Goal: Task Accomplishment & Management: Manage account settings

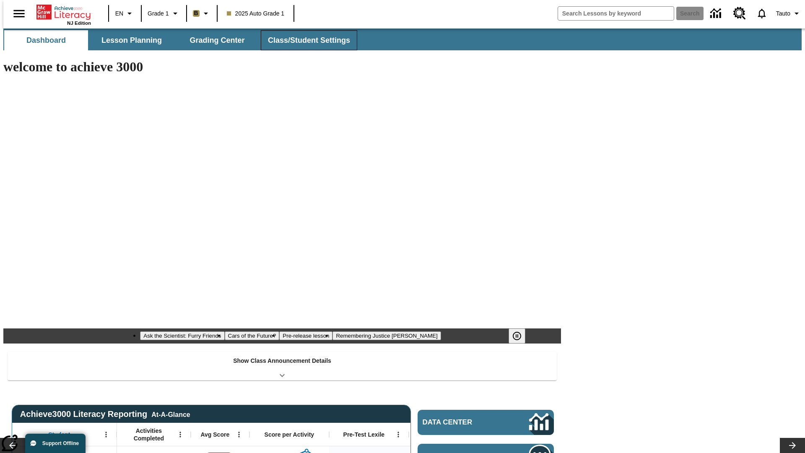
click at [305, 40] on span "Class/Student Settings" at bounding box center [309, 41] width 82 height 10
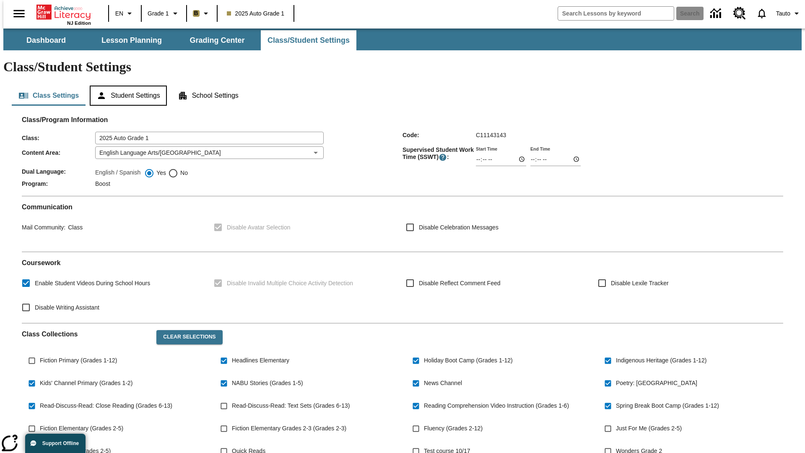
click at [126, 86] on button "Student Settings" at bounding box center [128, 96] width 77 height 20
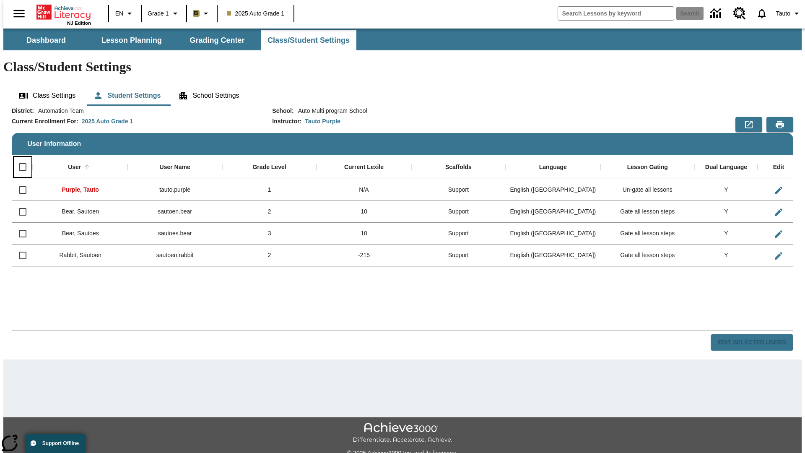
click at [19, 158] on input "Select all rows" at bounding box center [23, 167] width 18 height 18
checkbox input "true"
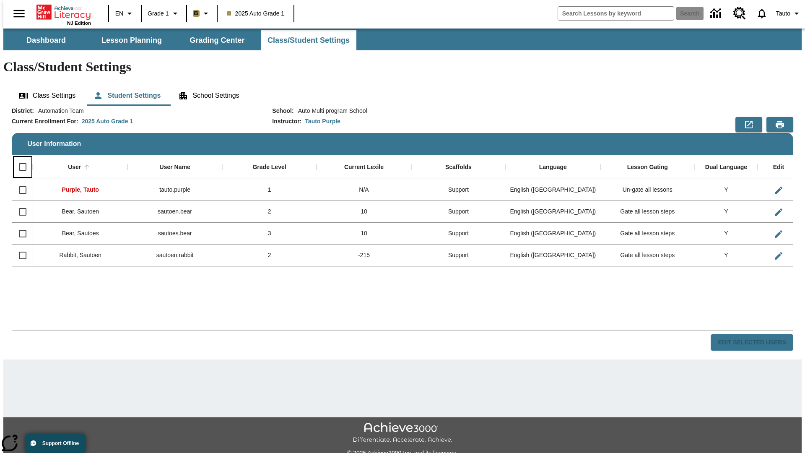
checkbox input "true"
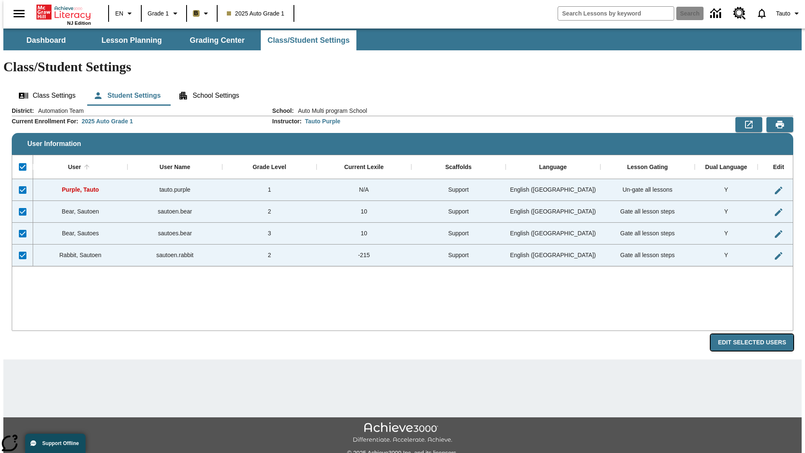
click at [759, 334] on button "Edit Selected Users" at bounding box center [752, 342] width 83 height 16
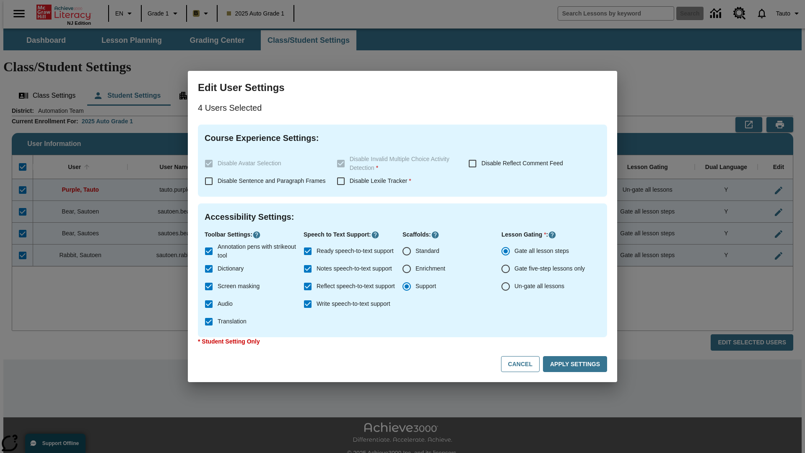
click at [407, 269] on input "Enrichment" at bounding box center [407, 269] width 18 height 18
radio input "true"
click at [524, 364] on button "Cancel" at bounding box center [520, 364] width 39 height 16
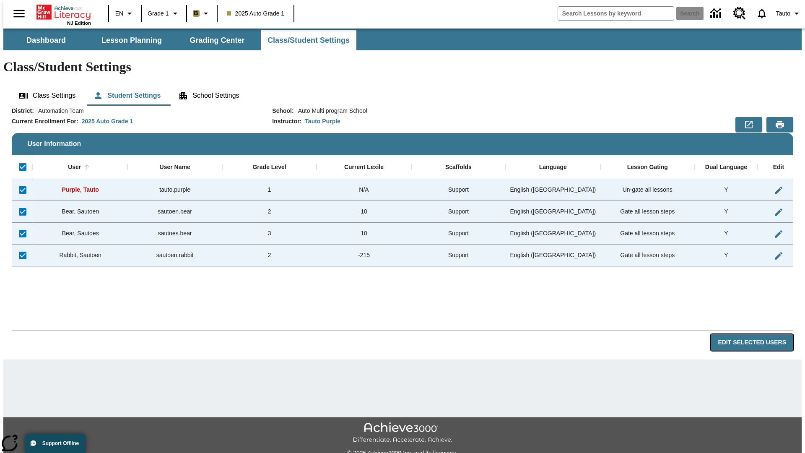
click at [759, 334] on button "Edit Selected Users" at bounding box center [752, 342] width 83 height 16
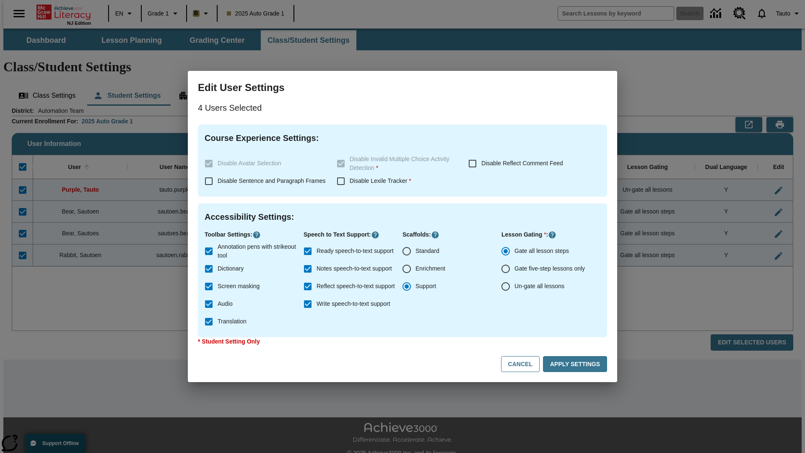
click at [407, 269] on input "Enrichment" at bounding box center [407, 269] width 18 height 18
radio input "true"
click at [577, 364] on button "Apply Settings" at bounding box center [575, 364] width 64 height 16
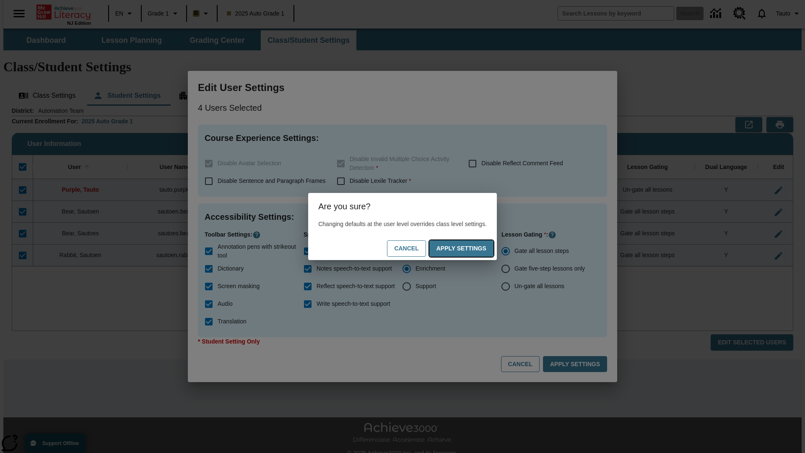
click at [470, 248] on button "Apply Settings" at bounding box center [462, 248] width 64 height 16
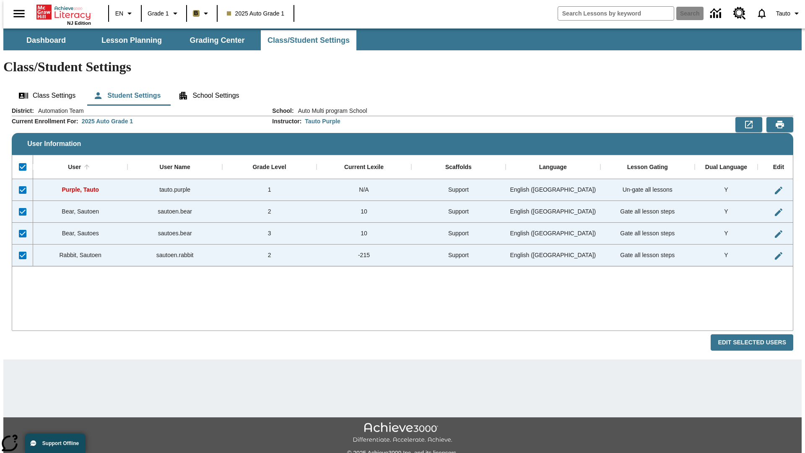
checkbox input "false"
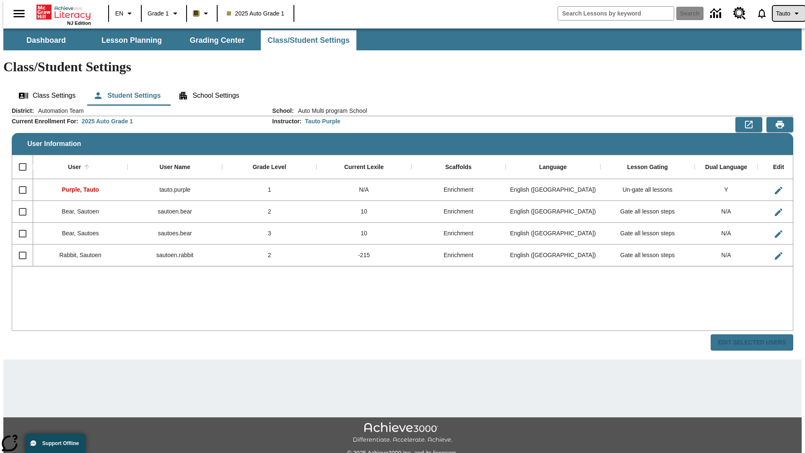
click at [785, 13] on span "Tauto" at bounding box center [783, 13] width 14 height 9
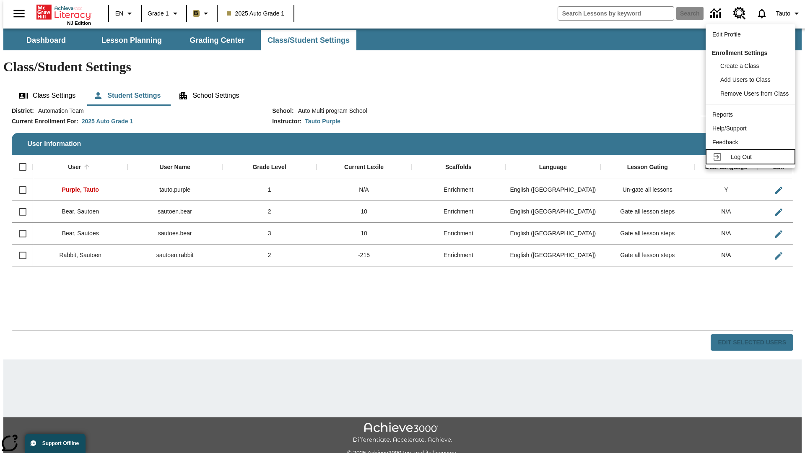
click at [752, 157] on span "Log Out" at bounding box center [741, 157] width 21 height 7
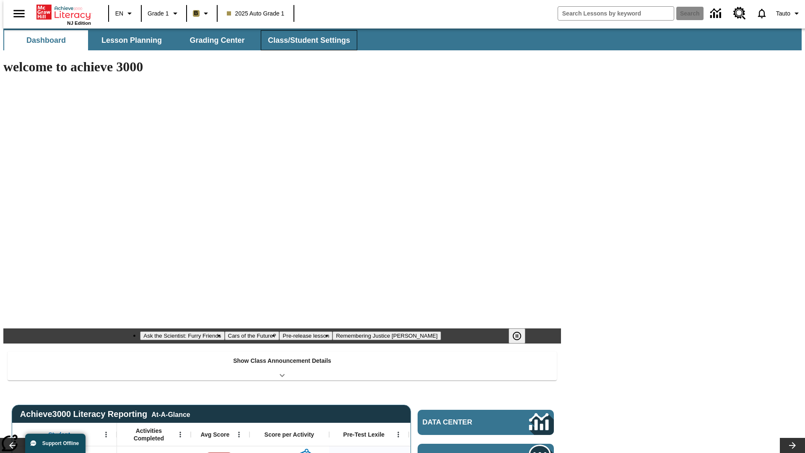
click at [305, 40] on span "Class/Student Settings" at bounding box center [309, 41] width 82 height 10
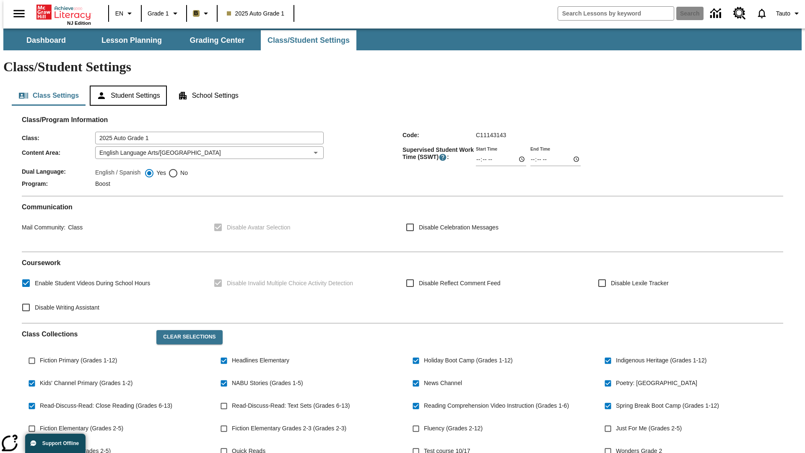
click at [126, 86] on button "Student Settings" at bounding box center [128, 96] width 77 height 20
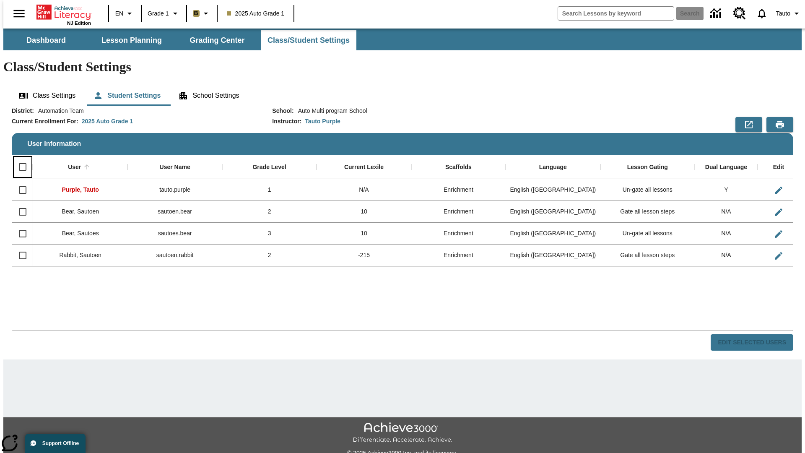
click at [19, 158] on input "Select all rows" at bounding box center [23, 167] width 18 height 18
checkbox input "true"
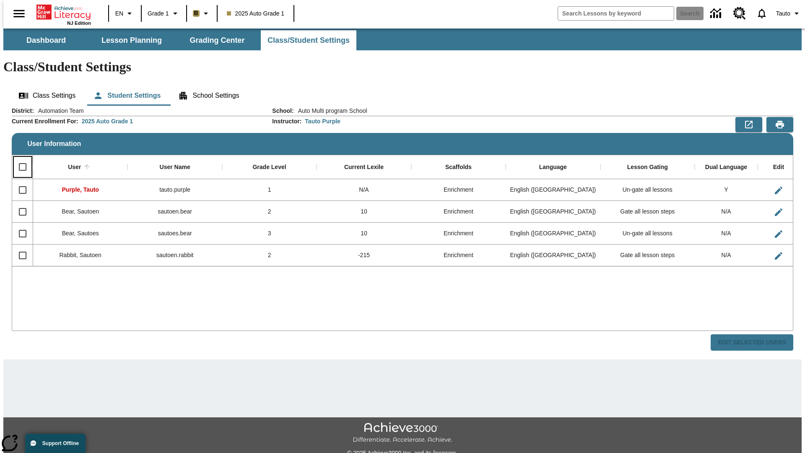
checkbox input "true"
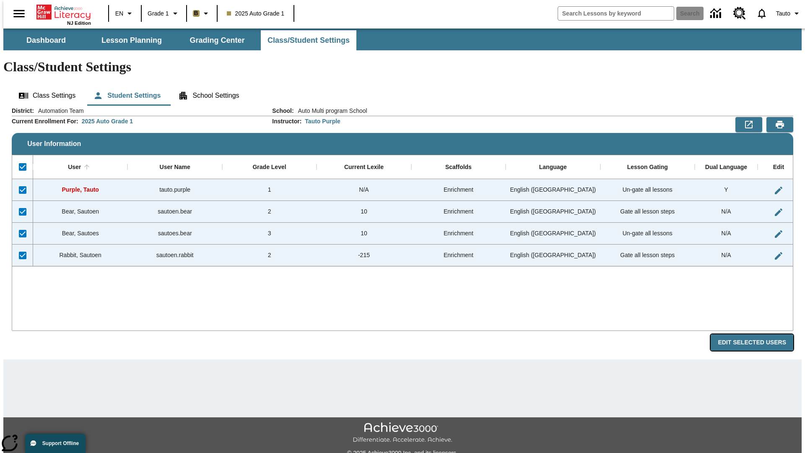
click at [759, 334] on button "Edit Selected Users" at bounding box center [752, 342] width 83 height 16
